Goal: Task Accomplishment & Management: Manage account settings

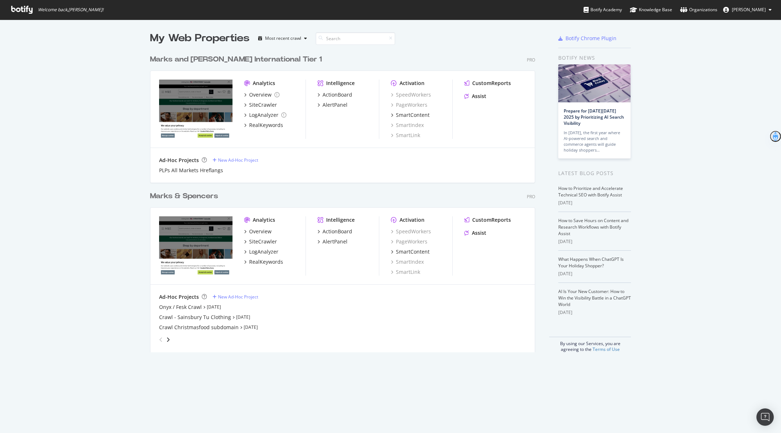
scroll to position [306, 390]
click at [760, 417] on div "Open Intercom Messenger" at bounding box center [764, 416] width 19 height 19
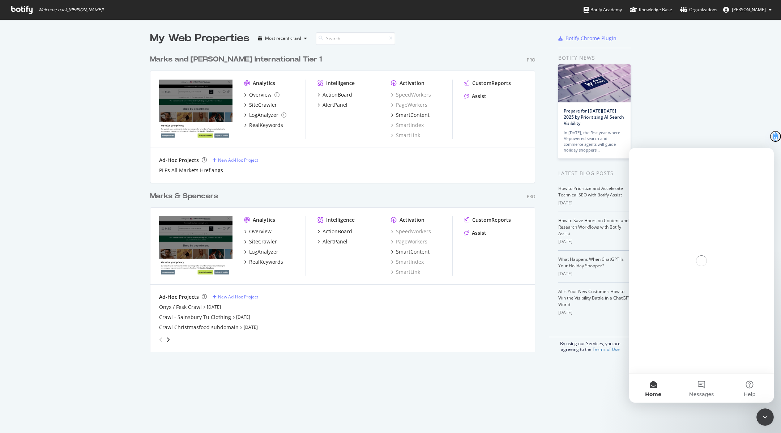
scroll to position [0, 0]
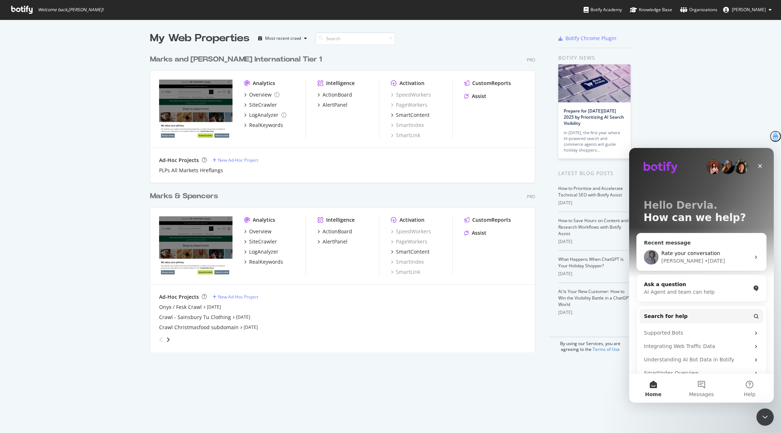
click at [705, 263] on div "[PERSON_NAME] • [DATE]" at bounding box center [705, 261] width 89 height 8
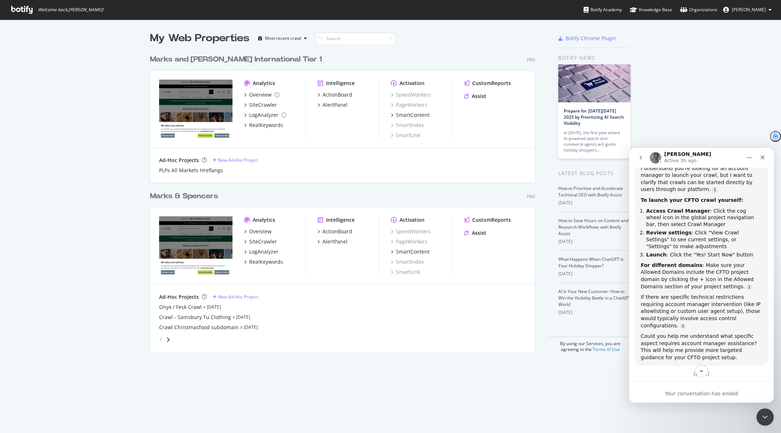
scroll to position [446, 0]
click at [178, 316] on div "Crawl - Sainsbury Tu Clothing" at bounding box center [195, 316] width 72 height 7
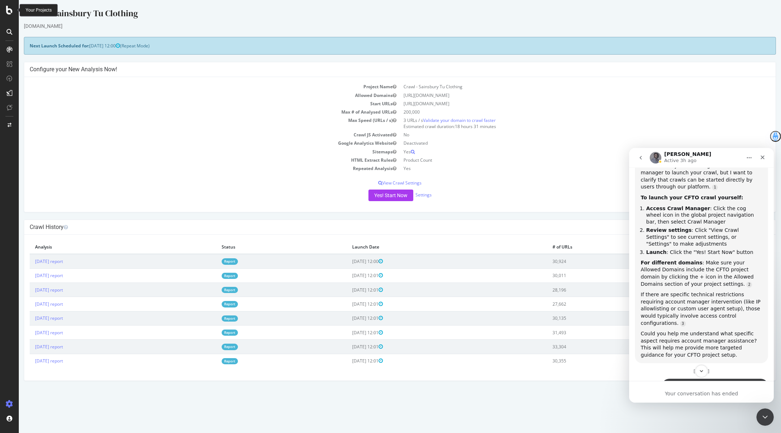
click at [11, 12] on icon at bounding box center [9, 10] width 7 height 9
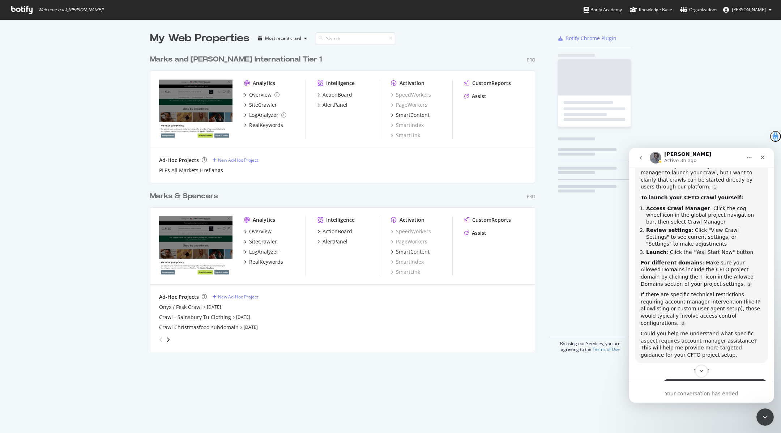
scroll to position [433, 781]
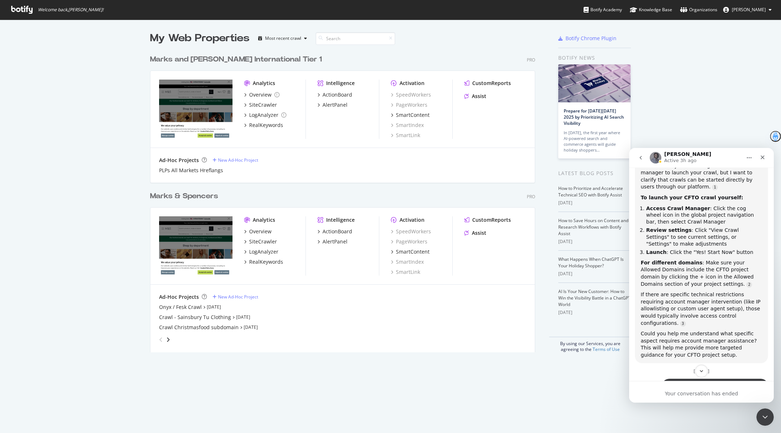
click at [171, 334] on div "grid" at bounding box center [341, 338] width 370 height 14
click at [183, 329] on div "Crawl Christmasfood subdomain" at bounding box center [199, 326] width 80 height 7
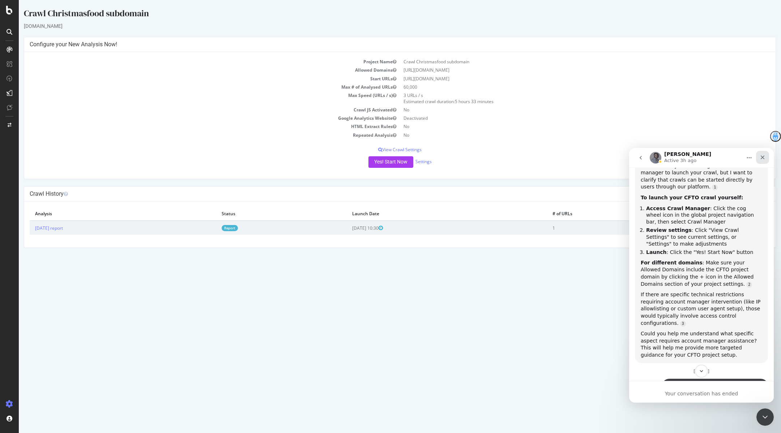
click at [763, 158] on icon "Close" at bounding box center [762, 157] width 4 height 4
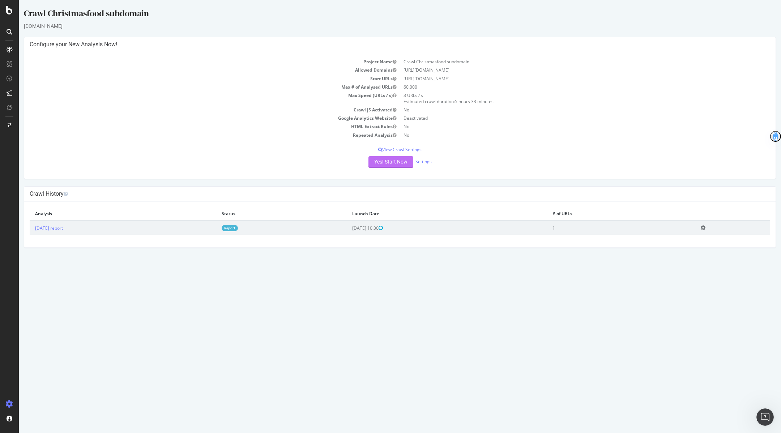
scroll to position [1076, 0]
click at [419, 161] on link "Settings" at bounding box center [423, 161] width 16 height 6
